Goal: Register for event/course

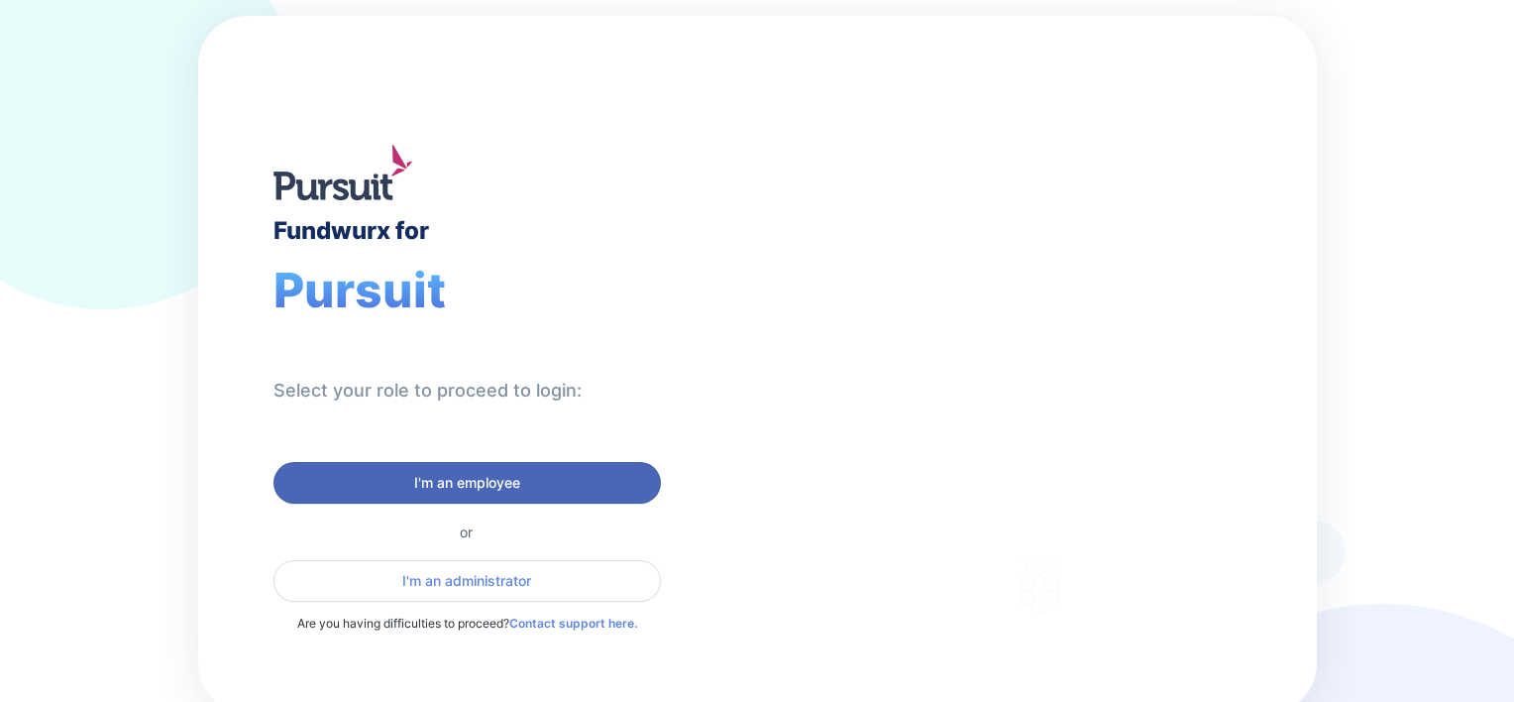
click at [352, 474] on span "I'm an employee" at bounding box center [467, 483] width 362 height 20
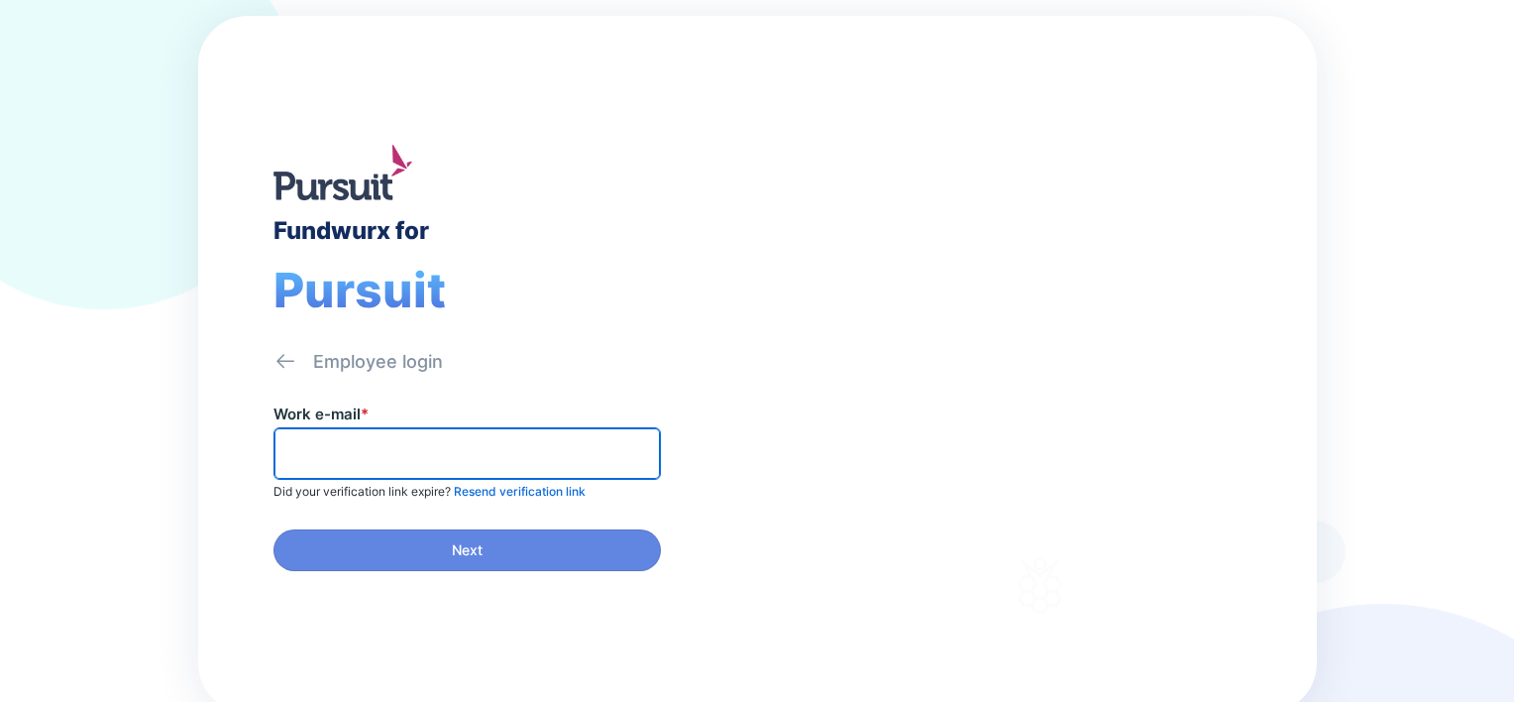
click at [355, 454] on input "text" at bounding box center [467, 453] width 370 height 31
type input "**********"
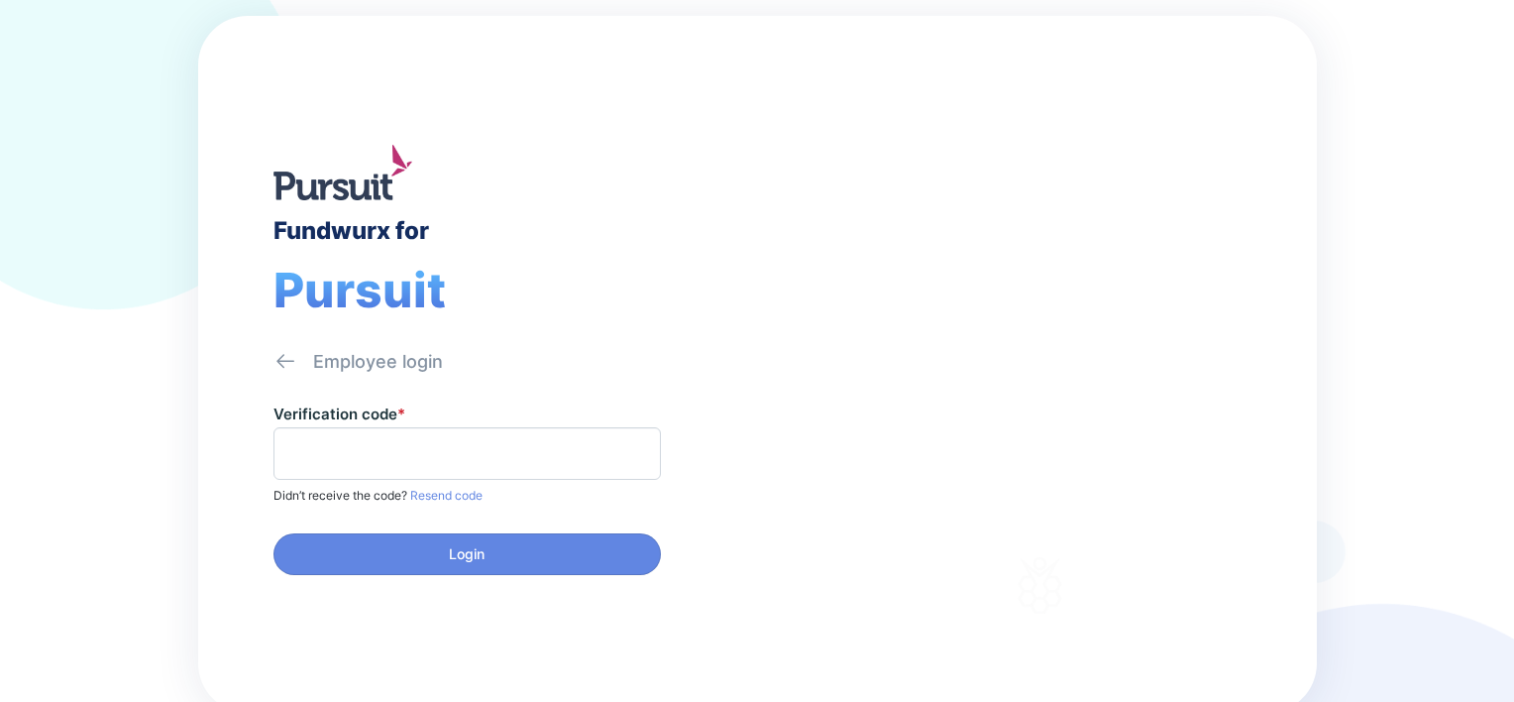
click at [1438, 373] on div "Fundwurx for Pursuit Employee login Verification code * Didn’t receive the code…" at bounding box center [757, 351] width 1514 height 702
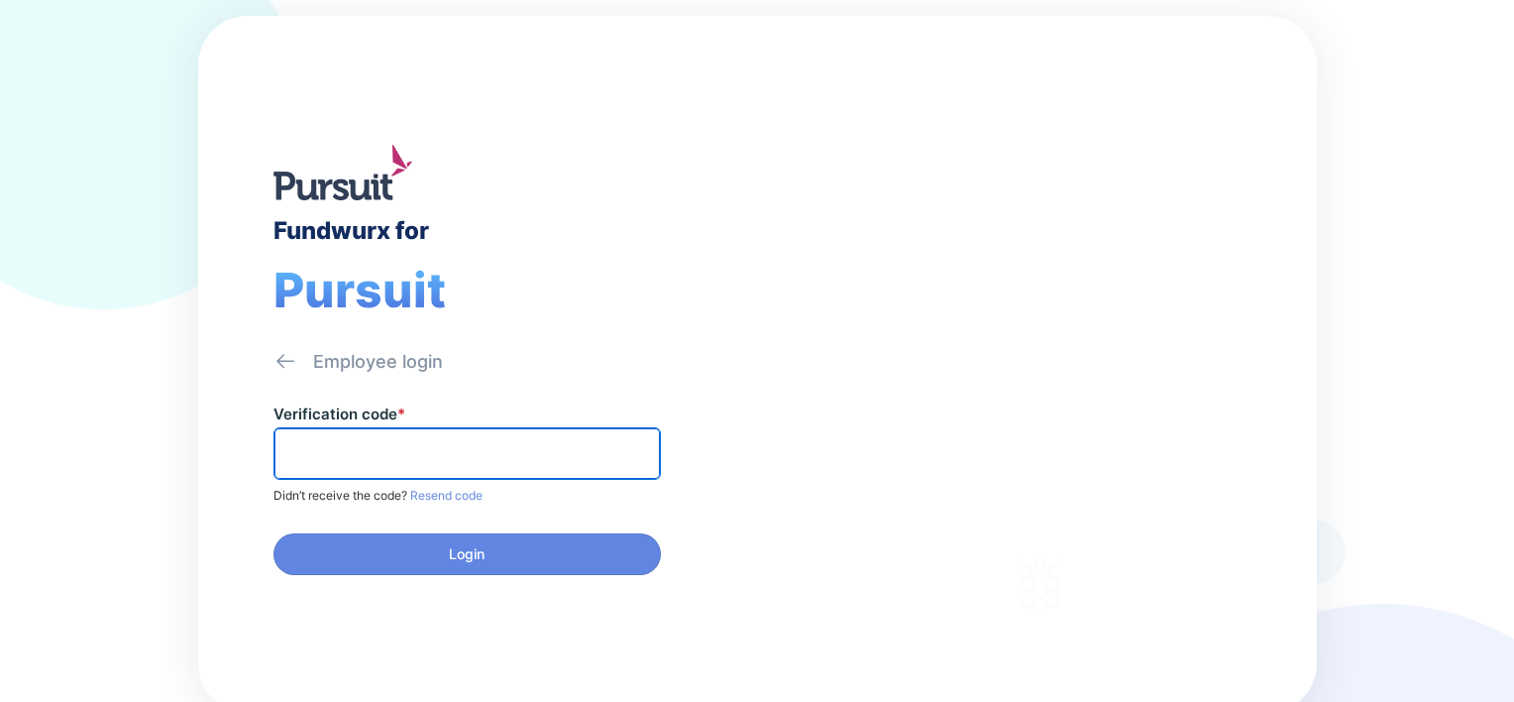
click at [393, 438] on input "text" at bounding box center [467, 453] width 370 height 31
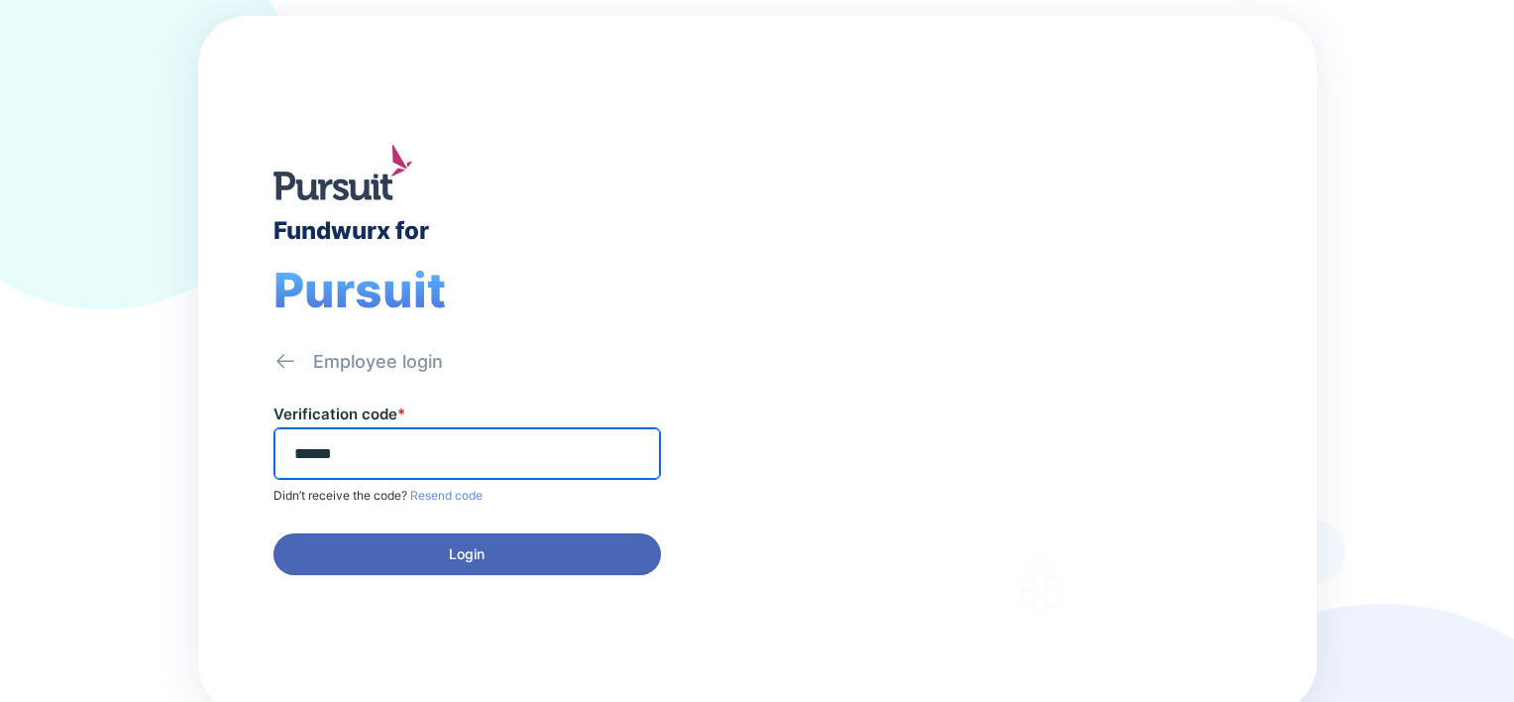
type input "******"
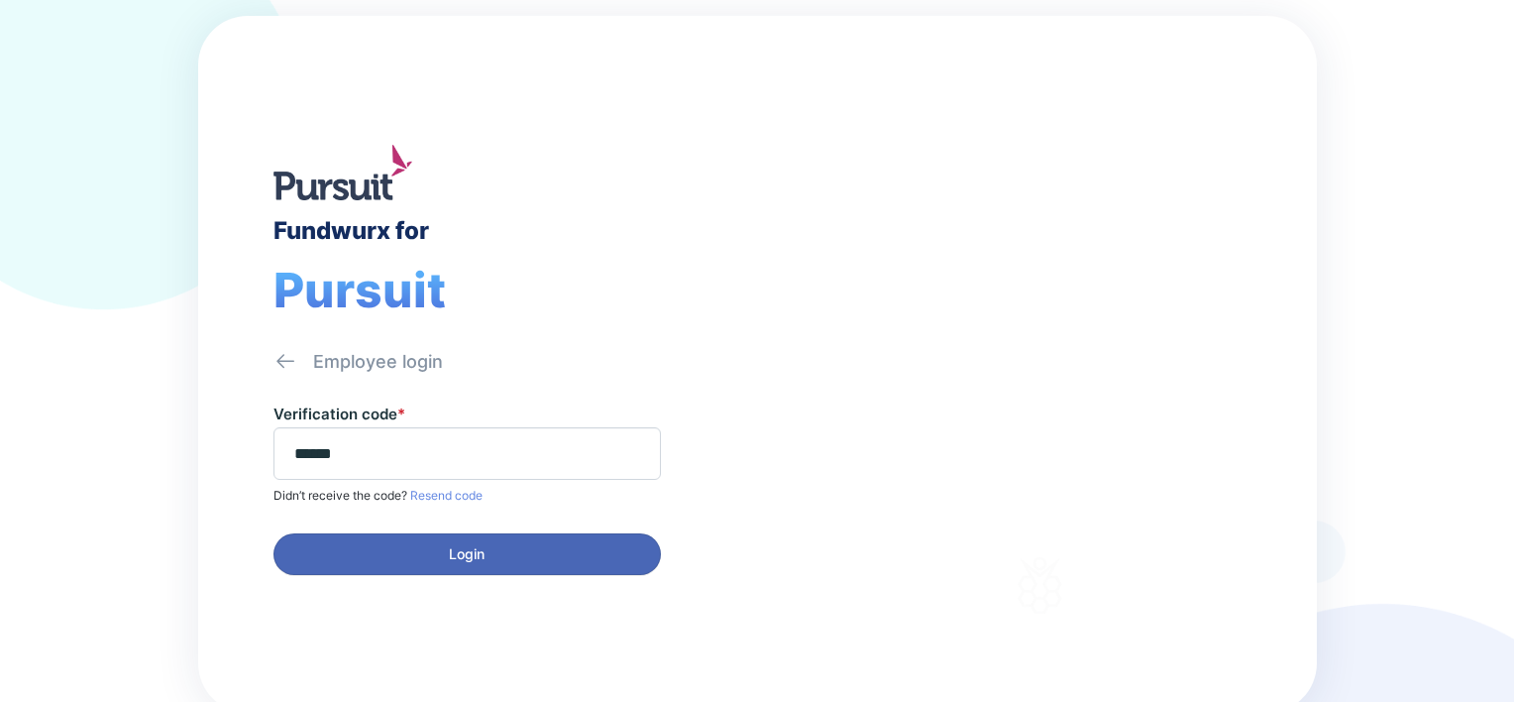
click at [404, 546] on span "Login" at bounding box center [467, 554] width 362 height 20
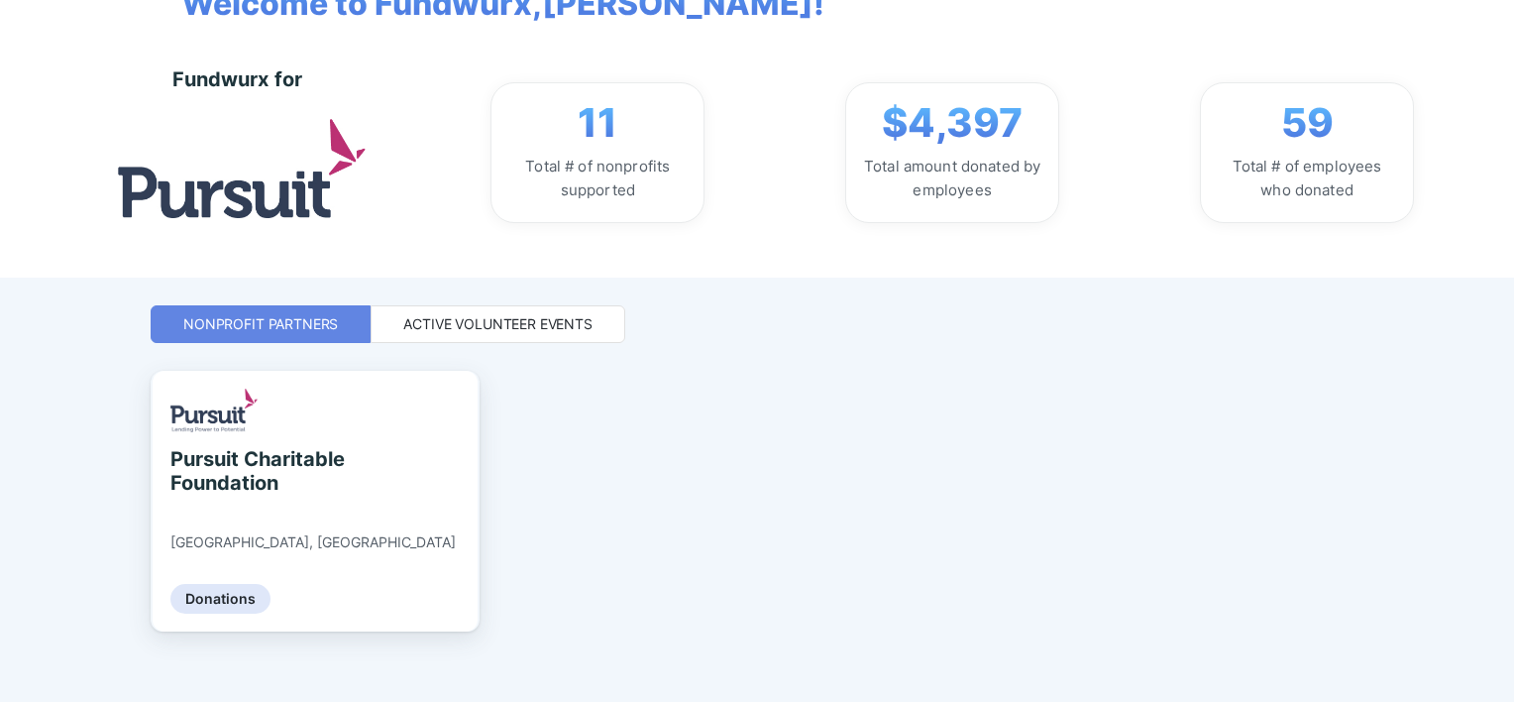
scroll to position [159, 0]
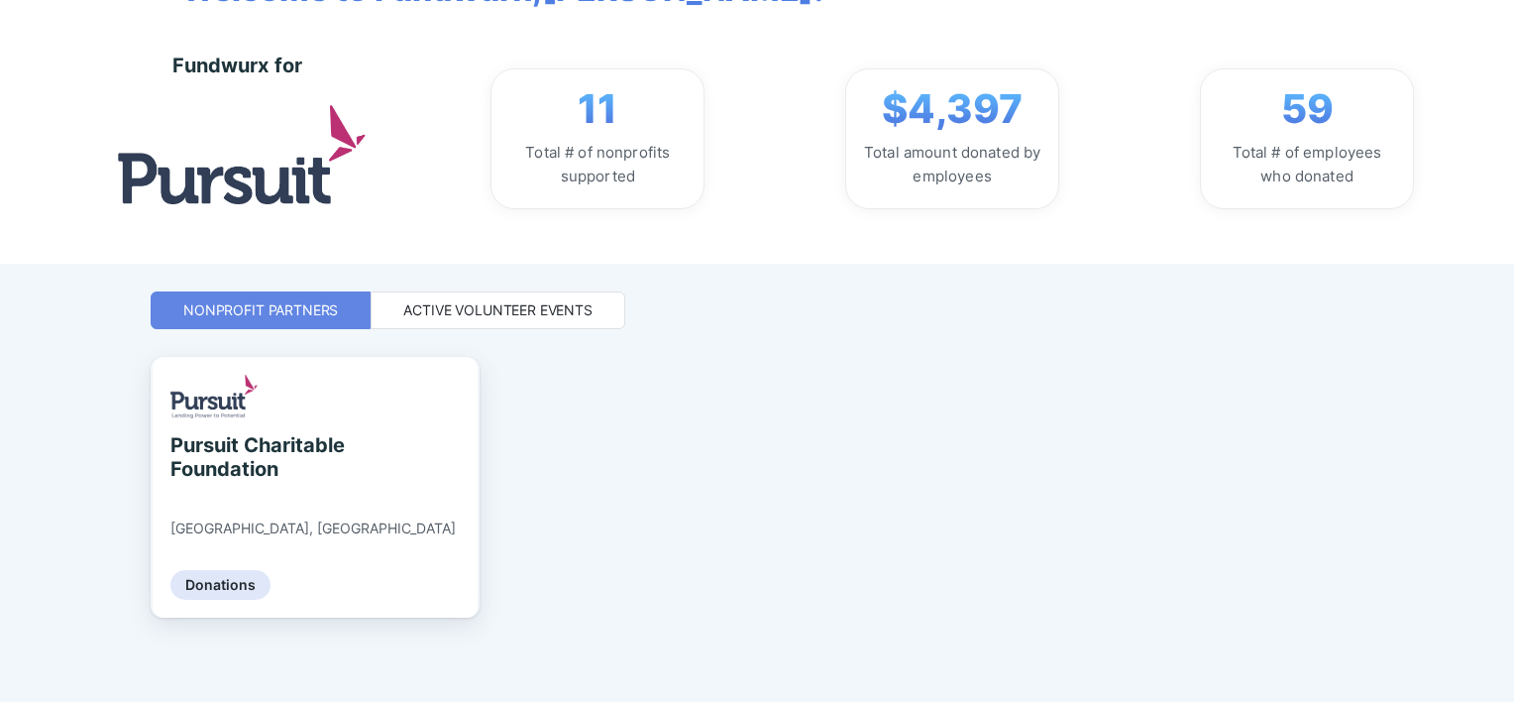
click at [488, 313] on div "Active Volunteer Events" at bounding box center [497, 310] width 189 height 20
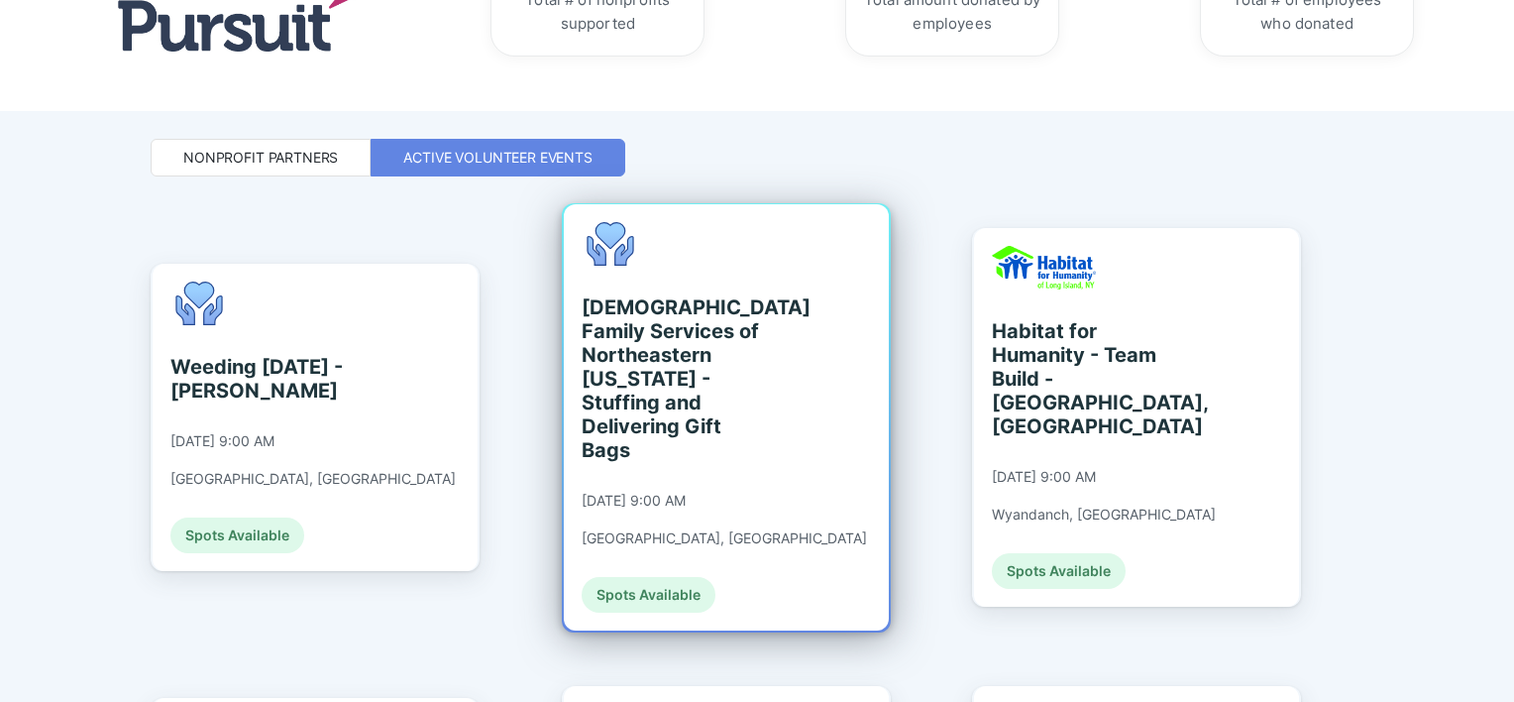
scroll to position [333, 0]
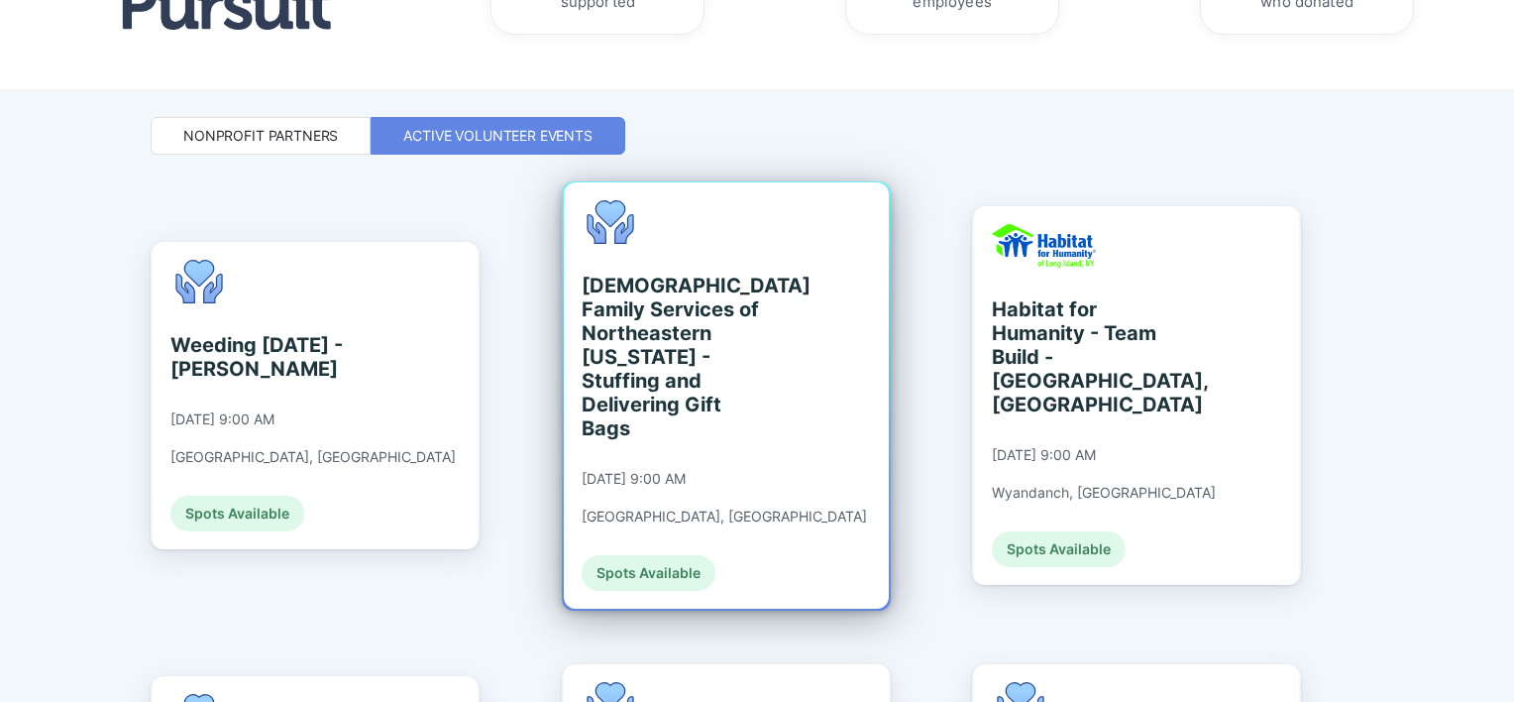
click at [634, 555] on div "Spots Available" at bounding box center [649, 573] width 134 height 36
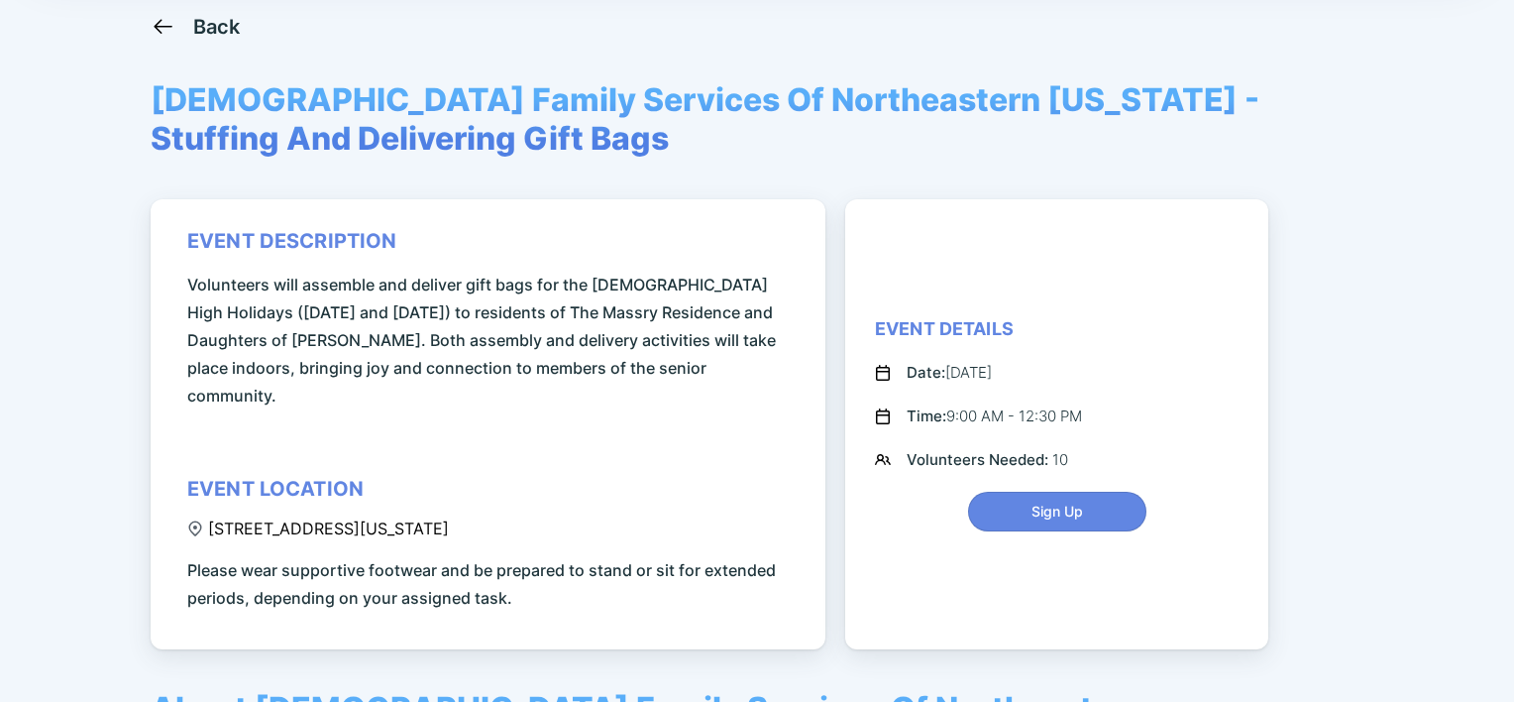
scroll to position [131, 0]
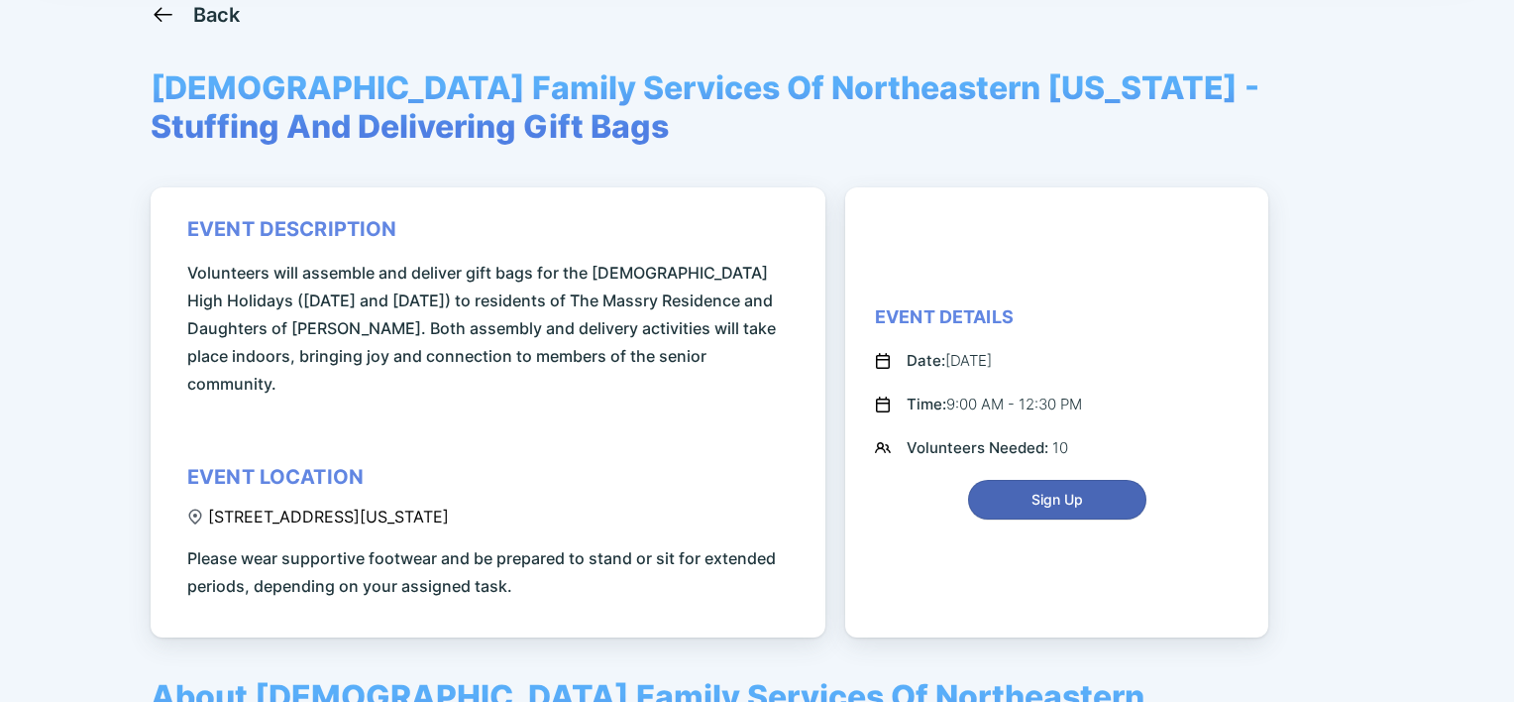
click at [1078, 490] on span "Sign Up" at bounding box center [1058, 500] width 52 height 20
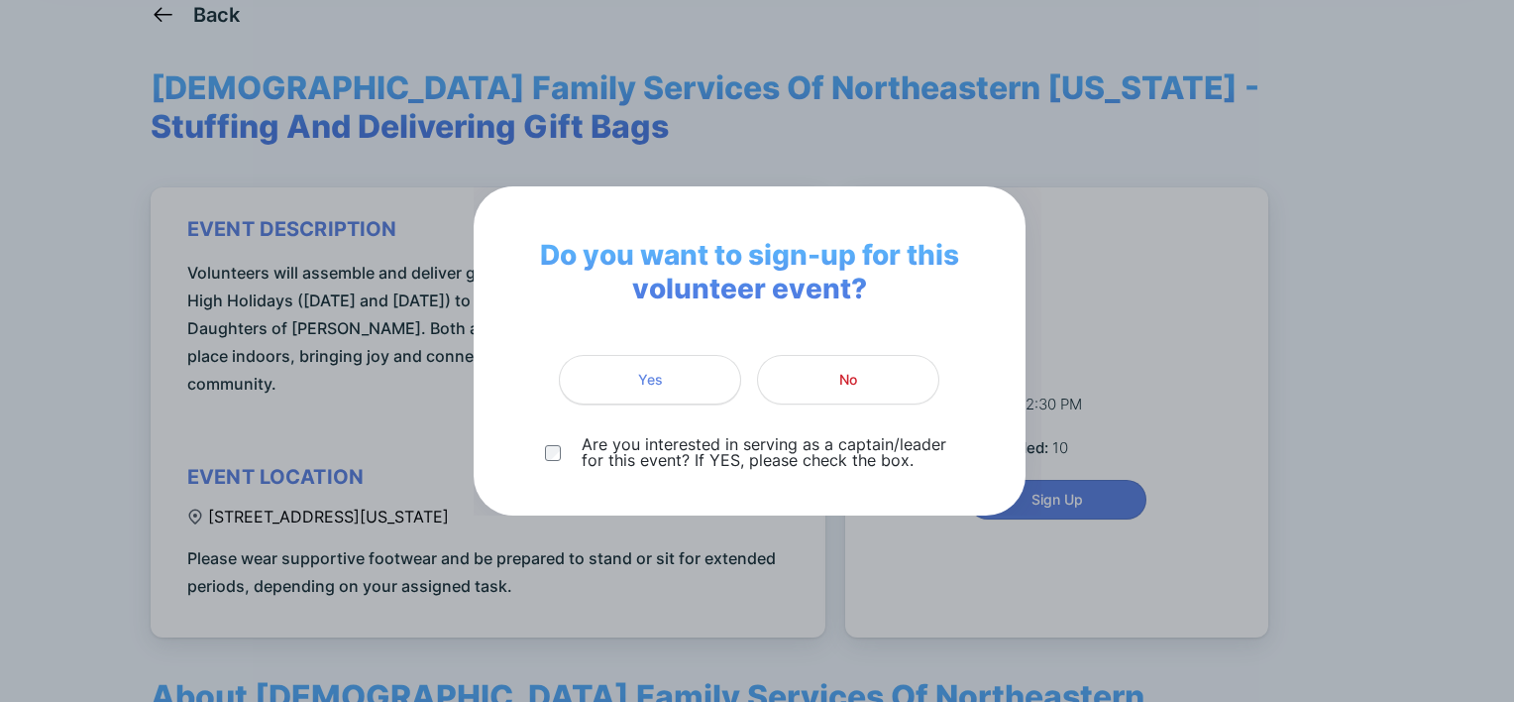
click at [607, 375] on span "Yes" at bounding box center [650, 380] width 157 height 20
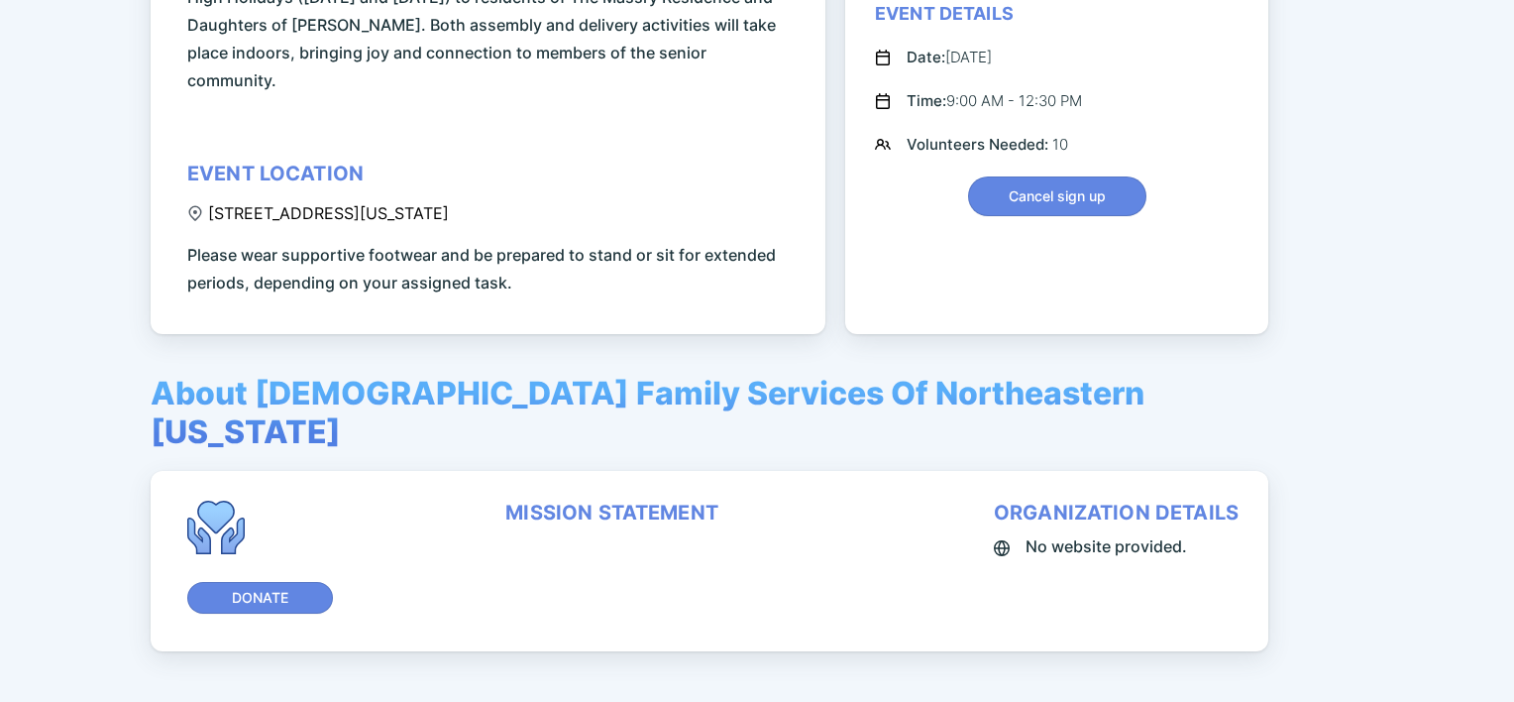
scroll to position [0, 0]
